Goal: Navigation & Orientation: Understand site structure

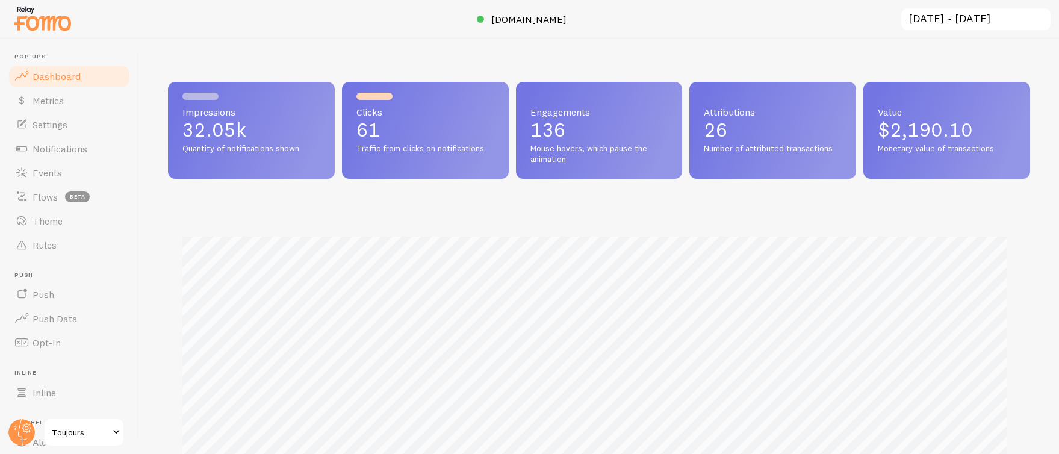
scroll to position [601991, 601455]
click at [517, 19] on span "[DOMAIN_NAME]" at bounding box center [528, 19] width 75 height 12
click at [33, 243] on span "Rules" at bounding box center [45, 245] width 24 height 12
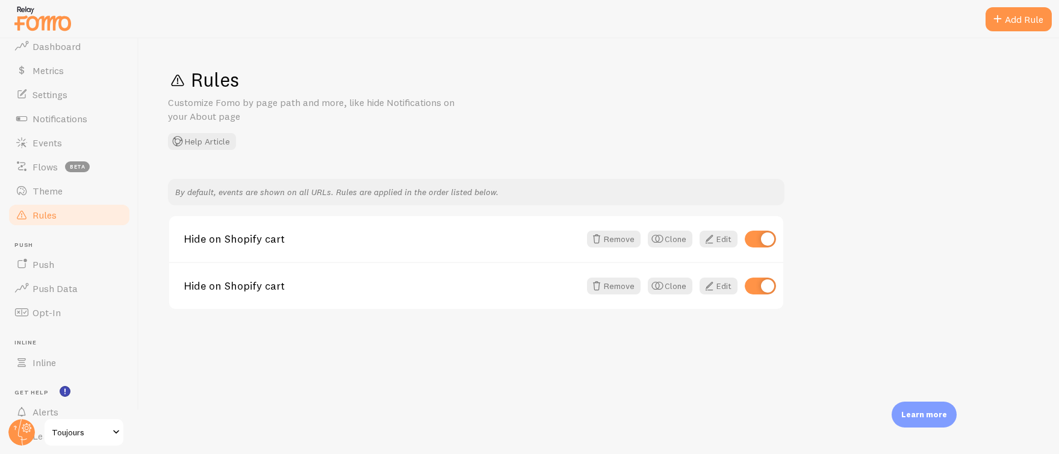
scroll to position [92, 0]
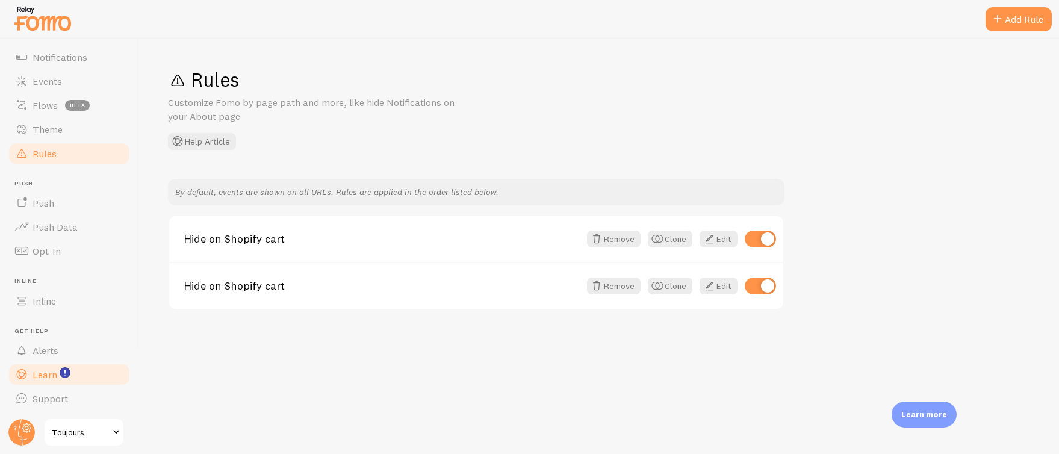
click at [35, 384] on link "Learn" at bounding box center [69, 375] width 124 height 24
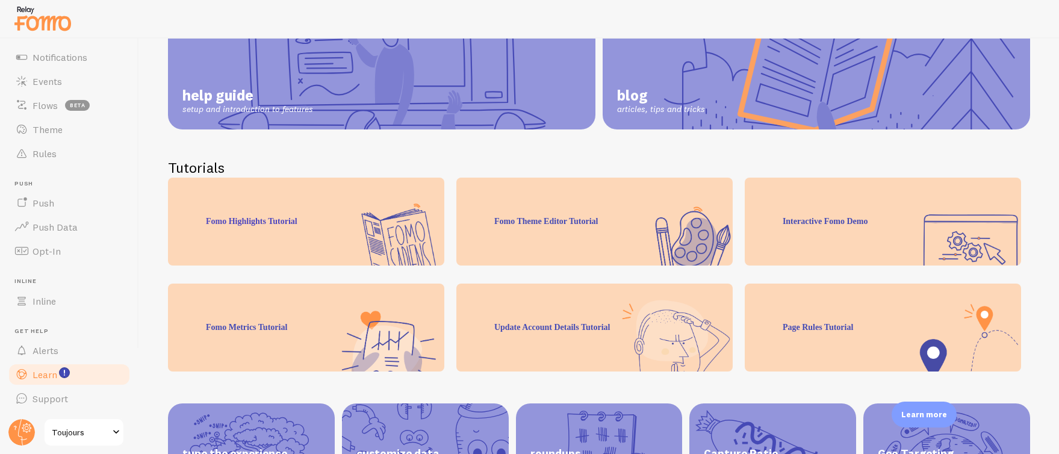
scroll to position [154, 0]
click at [840, 322] on div "Page Rules Tutorial" at bounding box center [883, 328] width 276 height 88
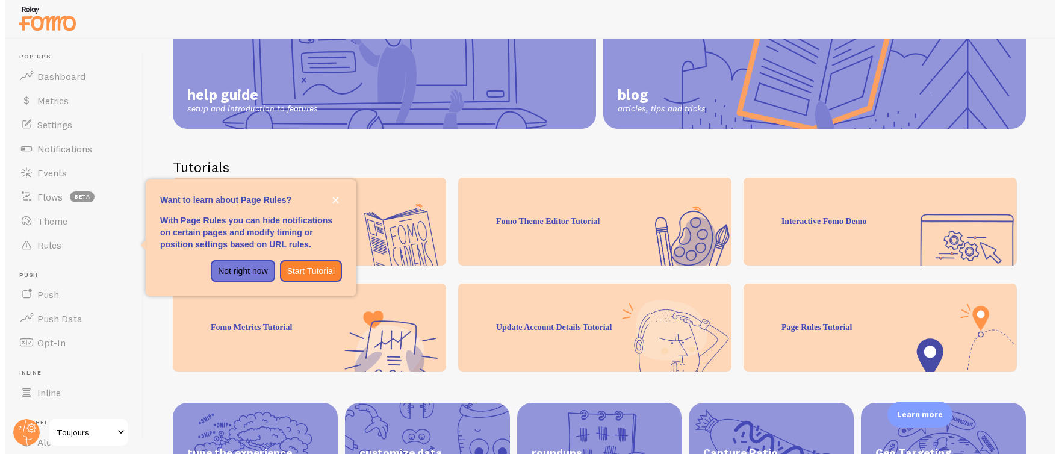
scroll to position [0, 0]
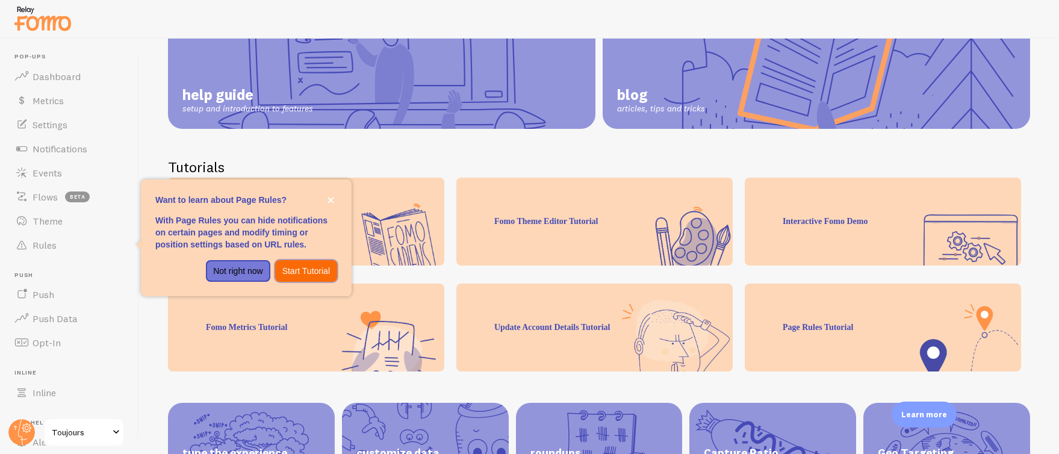
click at [305, 273] on p "Start Tutorial" at bounding box center [306, 271] width 48 height 12
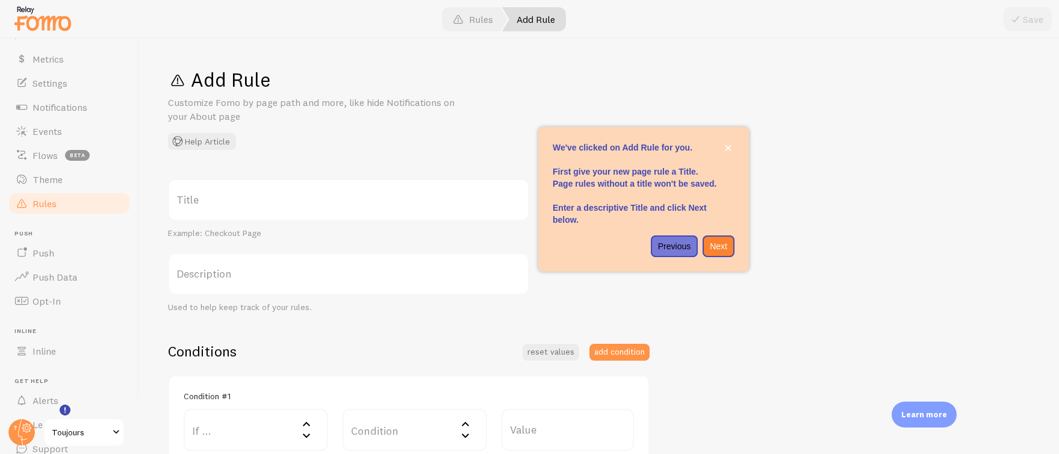
scroll to position [92, 0]
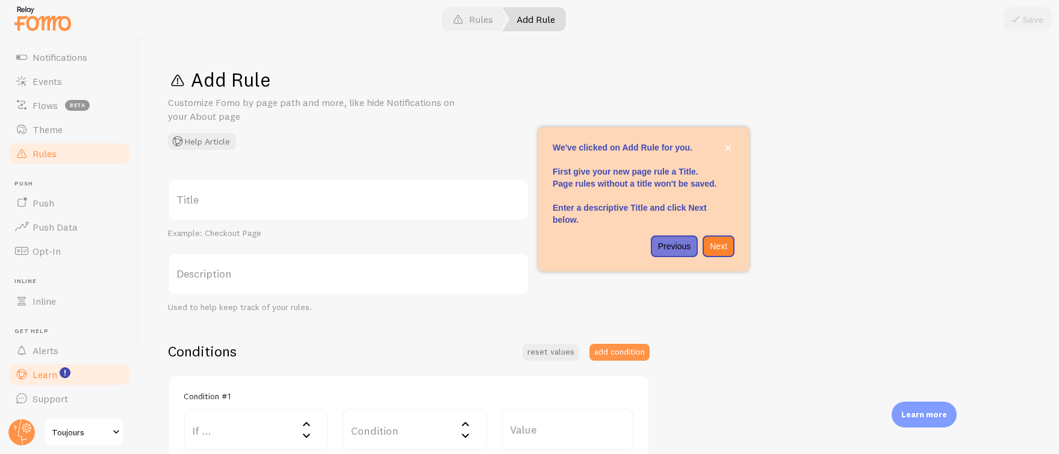
click at [49, 375] on span "Learn" at bounding box center [45, 375] width 25 height 12
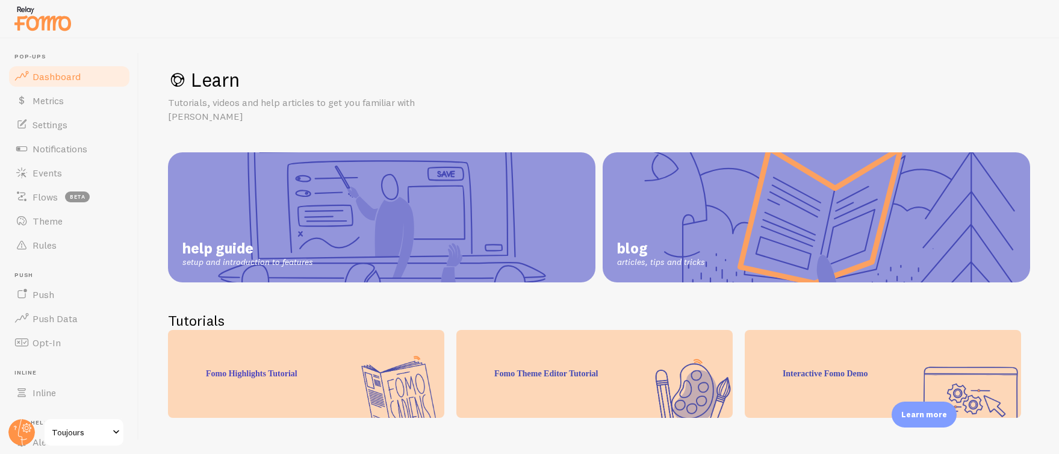
click at [54, 77] on span "Dashboard" at bounding box center [57, 76] width 48 height 12
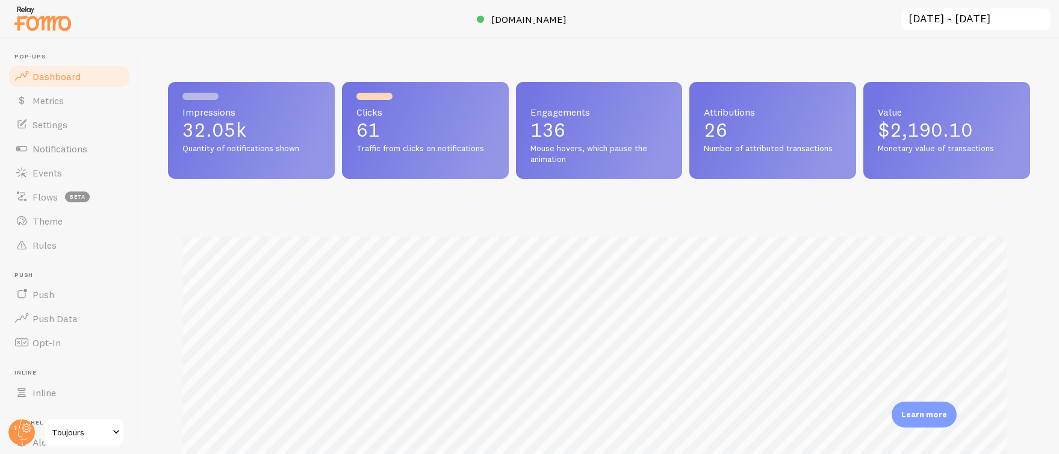
scroll to position [316, 853]
